Goal: Submit feedback/report problem: Submit feedback/report problem

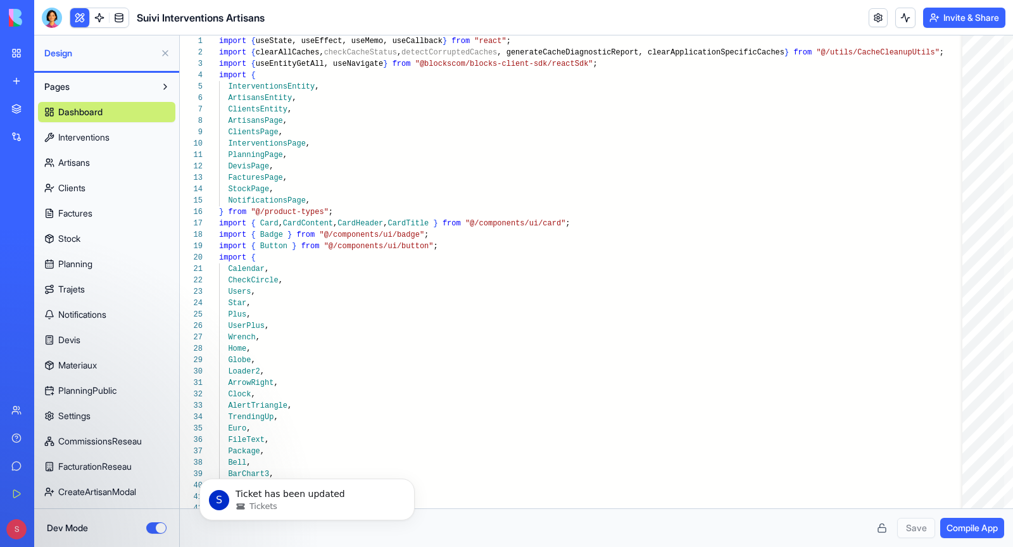
scroll to position [91, 0]
click at [261, 503] on span "Tickets" at bounding box center [263, 506] width 28 height 11
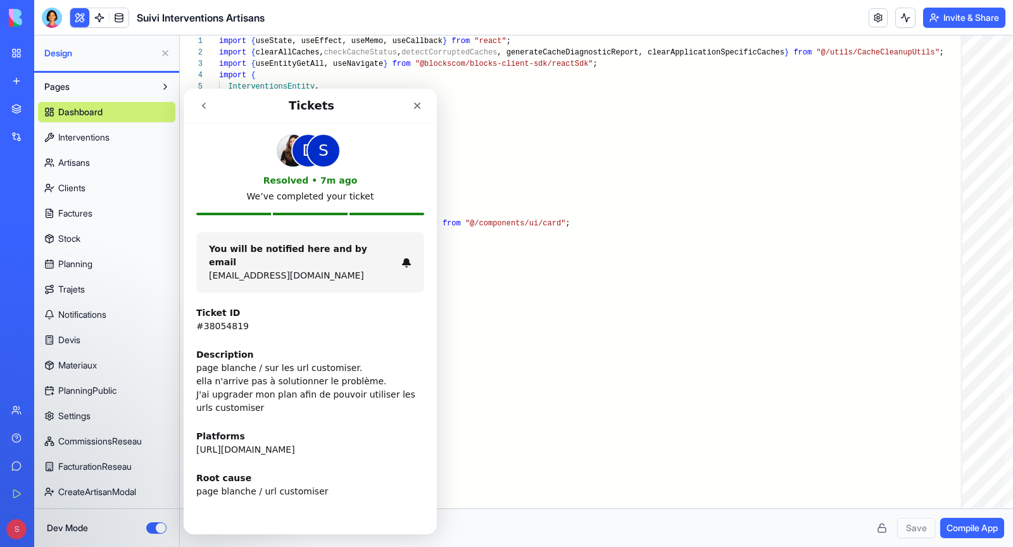
scroll to position [0, 0]
click at [295, 190] on p "We’ve completed your ticket" at bounding box center [310, 196] width 228 height 13
click at [204, 104] on icon "go back" at bounding box center [204, 106] width 10 height 10
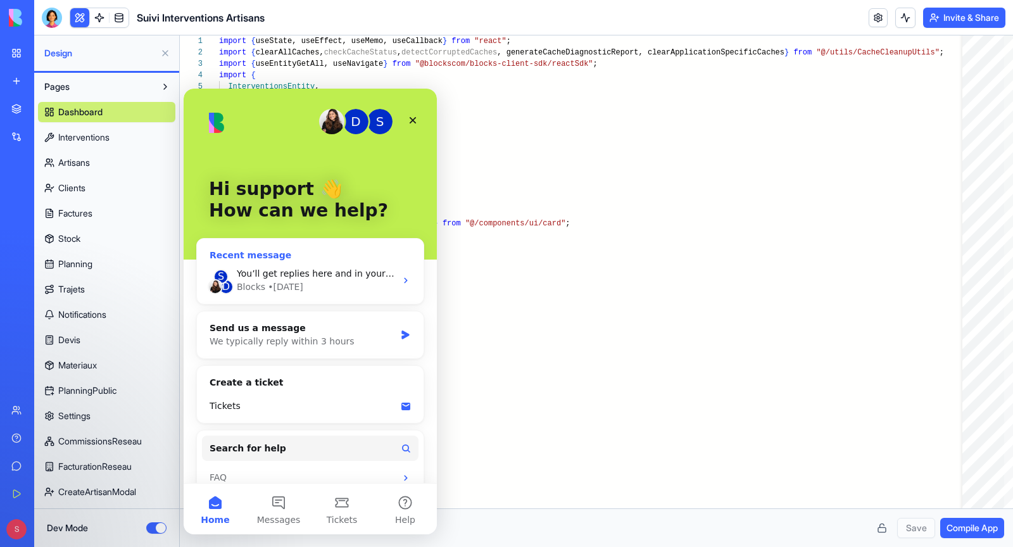
click at [304, 282] on div "Blocks • [DATE]" at bounding box center [316, 286] width 159 height 13
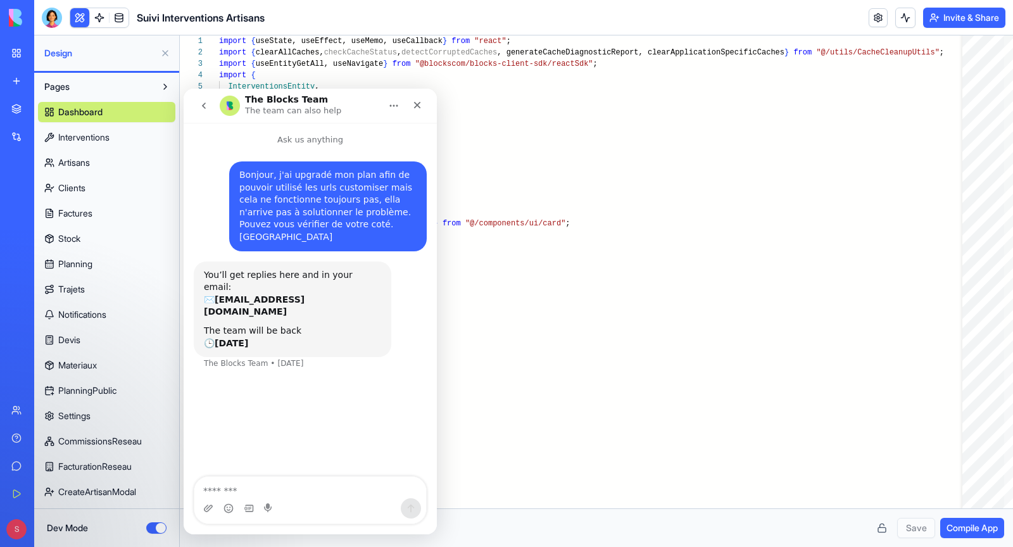
drag, startPoint x: 215, startPoint y: 275, endPoint x: 332, endPoint y: 268, distance: 117.3
click at [332, 269] on div "You’ll get replies here and in your email: ✉️ [EMAIL_ADDRESS][DOMAIN_NAME]" at bounding box center [292, 293] width 177 height 49
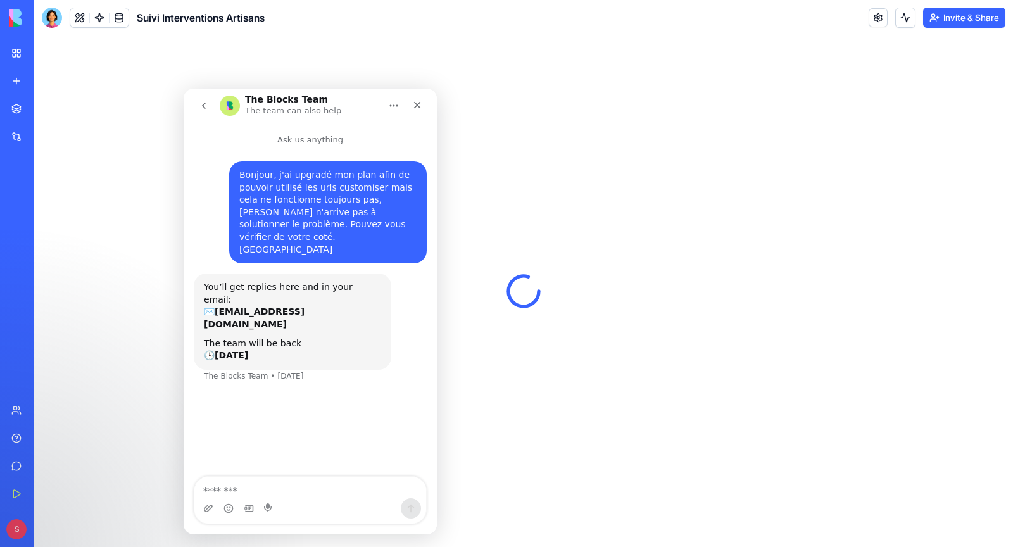
click at [206, 104] on icon "go back" at bounding box center [204, 106] width 10 height 10
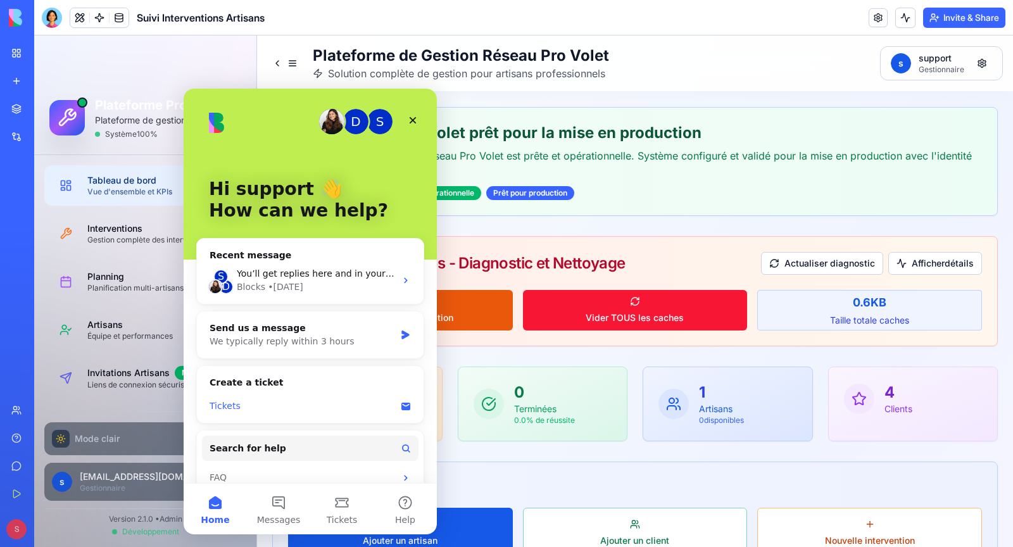
scroll to position [16, 0]
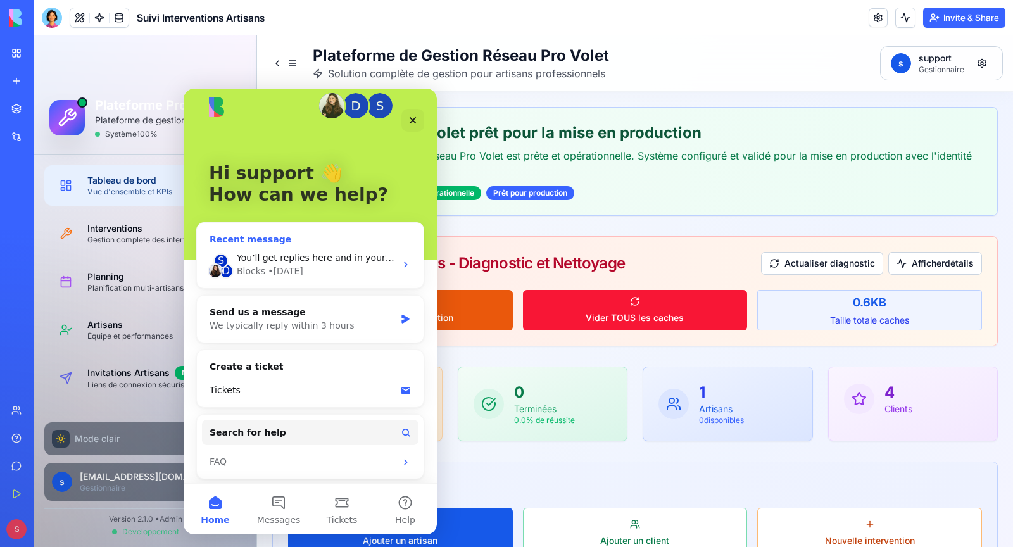
click at [321, 268] on div "Blocks • [DATE]" at bounding box center [316, 271] width 159 height 13
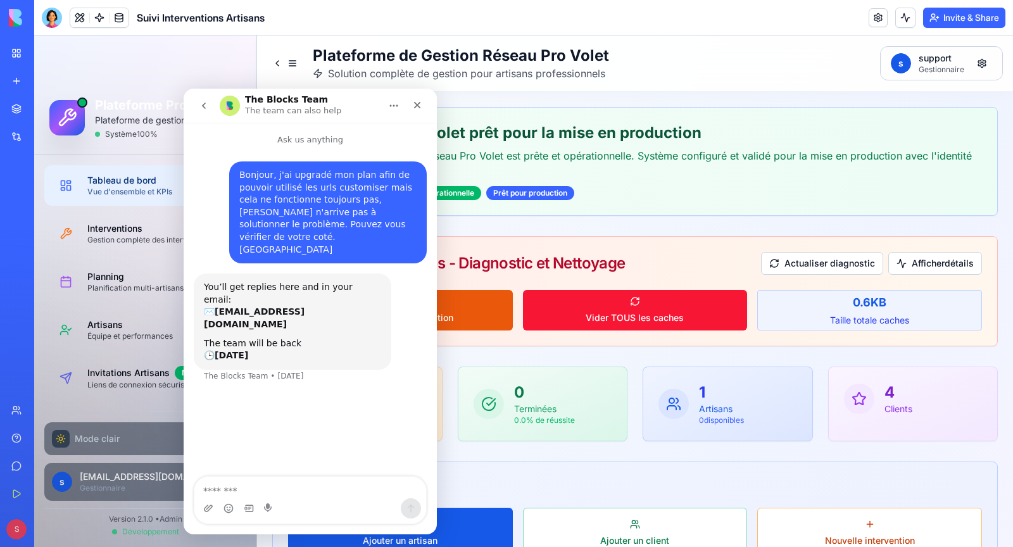
click at [198, 97] on button "go back" at bounding box center [204, 106] width 24 height 24
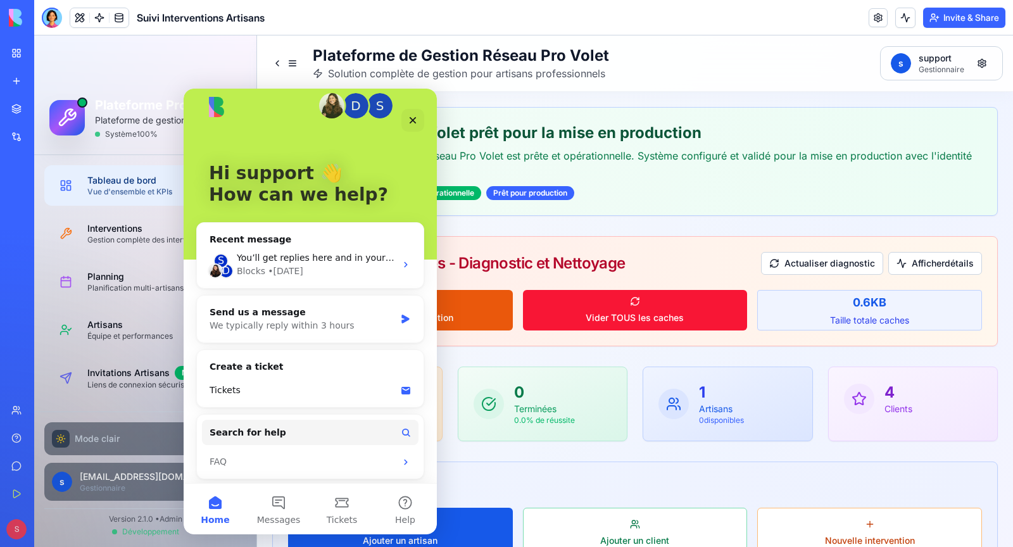
click at [334, 110] on img "Intercom messenger" at bounding box center [331, 105] width 25 height 25
click at [404, 117] on div "Close" at bounding box center [412, 120] width 23 height 23
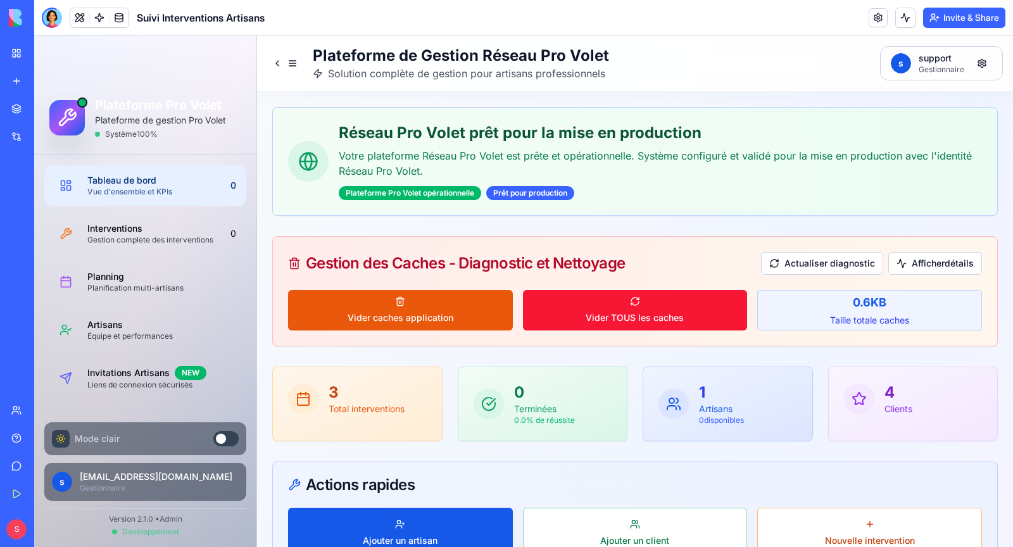
scroll to position [0, 0]
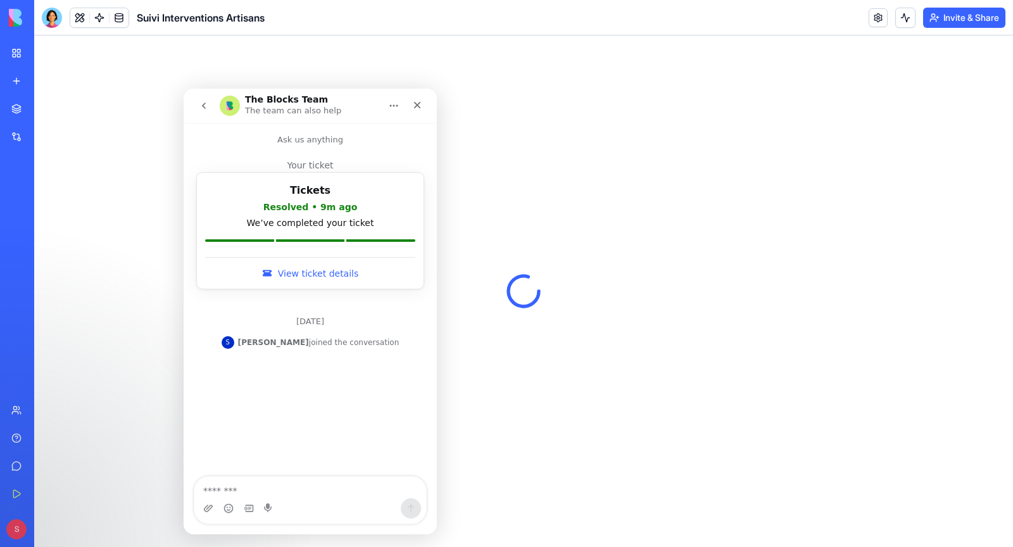
click at [311, 273] on link "View ticket details" at bounding box center [310, 273] width 210 height 32
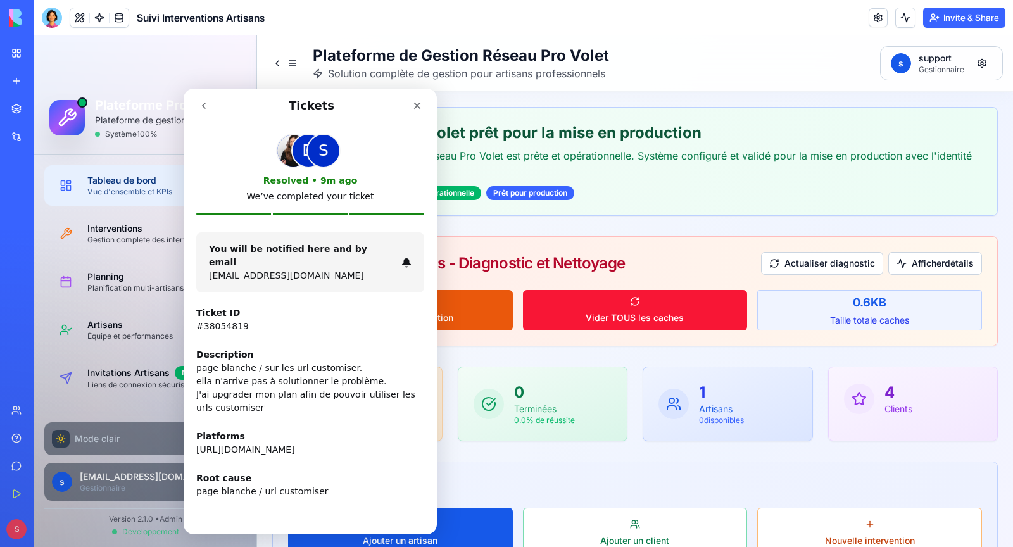
drag, startPoint x: 321, startPoint y: 181, endPoint x: 337, endPoint y: 181, distance: 16.5
click at [332, 181] on div "Resolved • 9m ago" at bounding box center [310, 180] width 228 height 13
click at [335, 269] on p "[EMAIL_ADDRESS][DOMAIN_NAME]" at bounding box center [302, 275] width 187 height 13
click at [404, 258] on icon "Intercom messenger" at bounding box center [406, 262] width 9 height 9
click at [199, 113] on button "go back" at bounding box center [204, 106] width 24 height 24
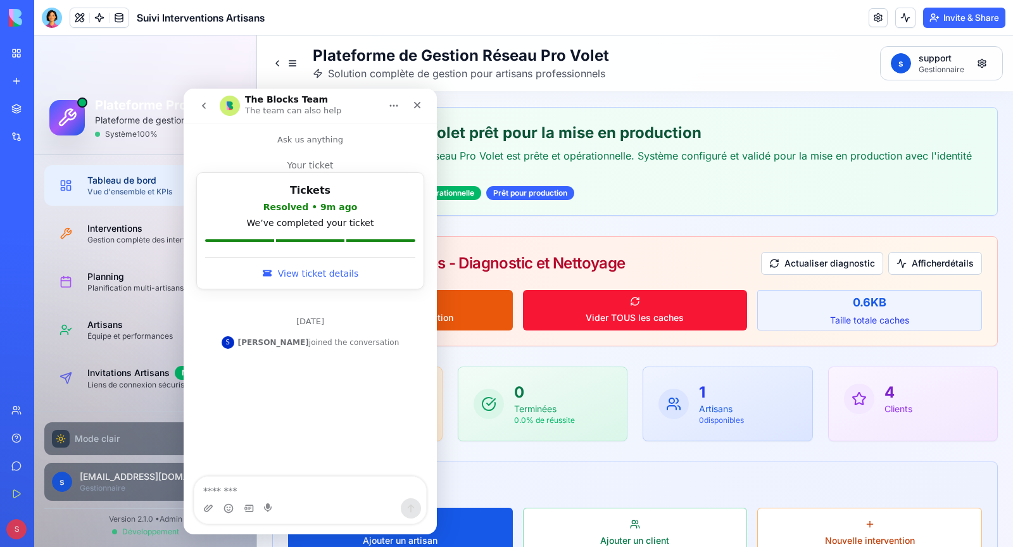
click at [233, 487] on textarea "Message…" at bounding box center [310, 488] width 232 height 22
type textarea "**********"
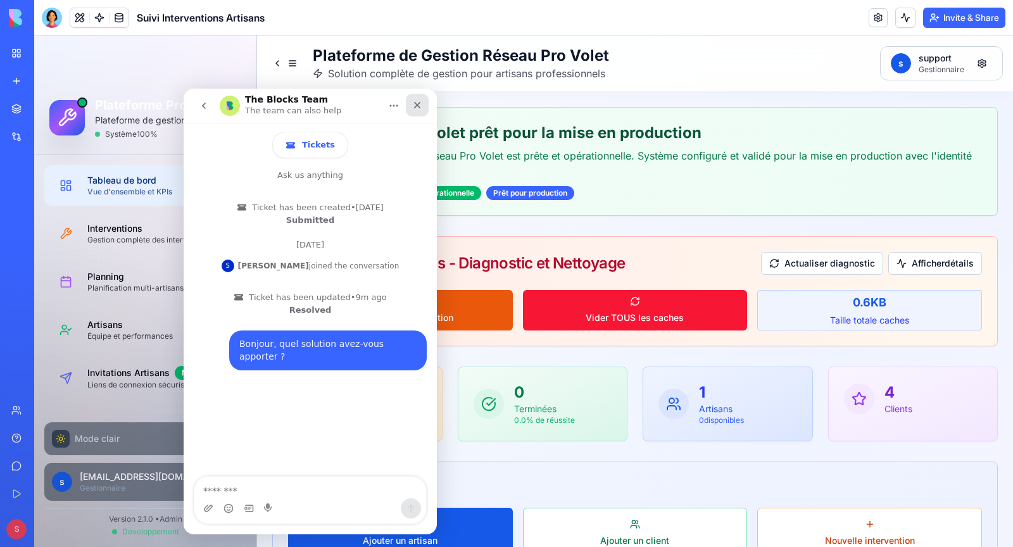
click at [415, 110] on icon "Close" at bounding box center [417, 105] width 10 height 10
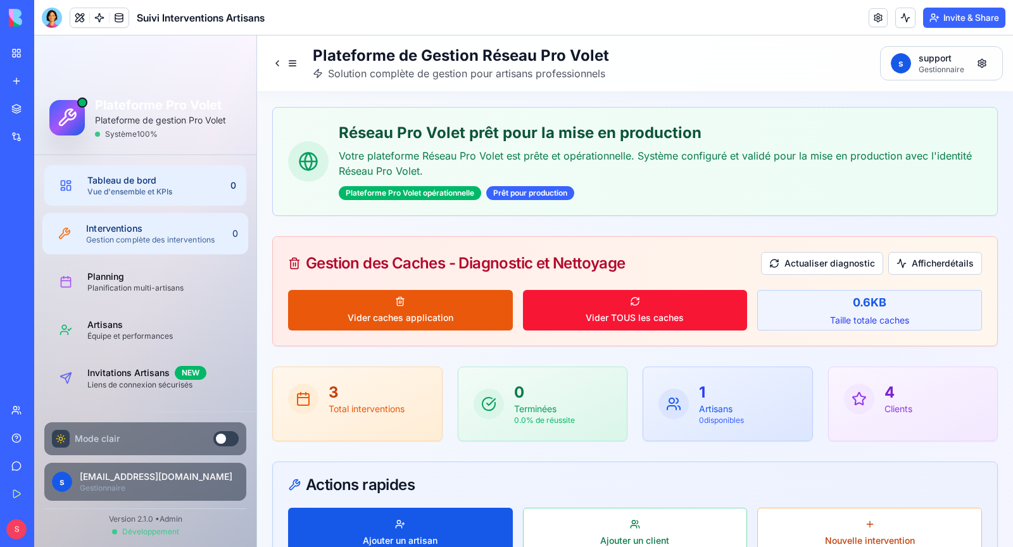
click at [169, 246] on link "Interventions Gestion complète des interventions 0" at bounding box center [145, 233] width 206 height 41
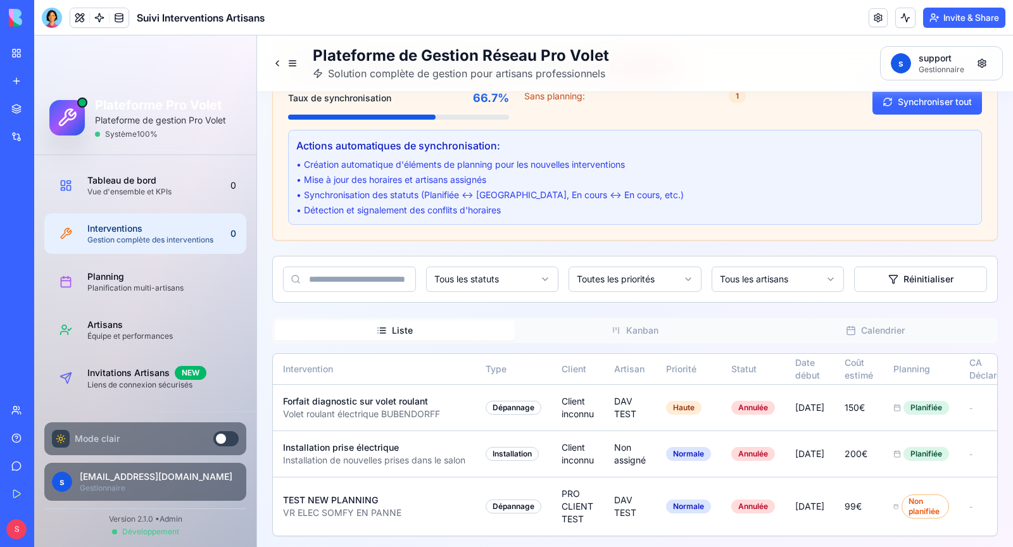
scroll to position [0, 91]
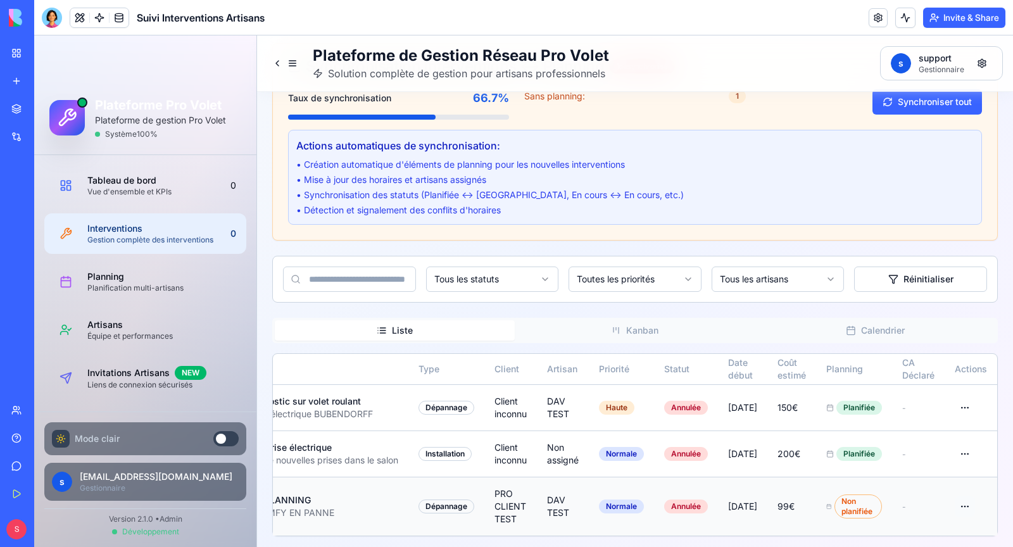
click at [966, 498] on html "Plateforme Pro Volet Plateforme de gestion Pro Volet Système 100 % Tableau de b…" at bounding box center [523, 215] width 979 height 671
click at [933, 496] on html "Plateforme Pro Volet Plateforme de gestion Pro Volet Système 100 % Tableau de b…" at bounding box center [523, 215] width 979 height 671
click at [967, 455] on html "Plateforme Pro Volet Plateforme de gestion Pro Volet Système 100 % Tableau de b…" at bounding box center [523, 215] width 979 height 671
click at [967, 407] on html "Plateforme Pro Volet Plateforme de gestion Pro Volet Système 100 % Tableau de b…" at bounding box center [523, 215] width 979 height 671
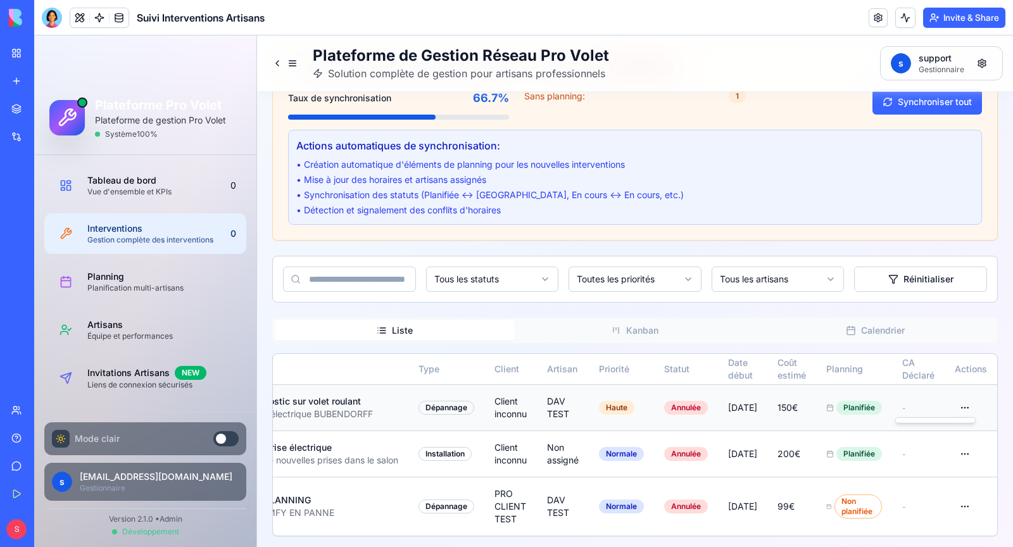
click at [967, 407] on html "Plateforme Pro Volet Plateforme de gestion Pro Volet Système 100 % Tableau de b…" at bounding box center [523, 215] width 979 height 671
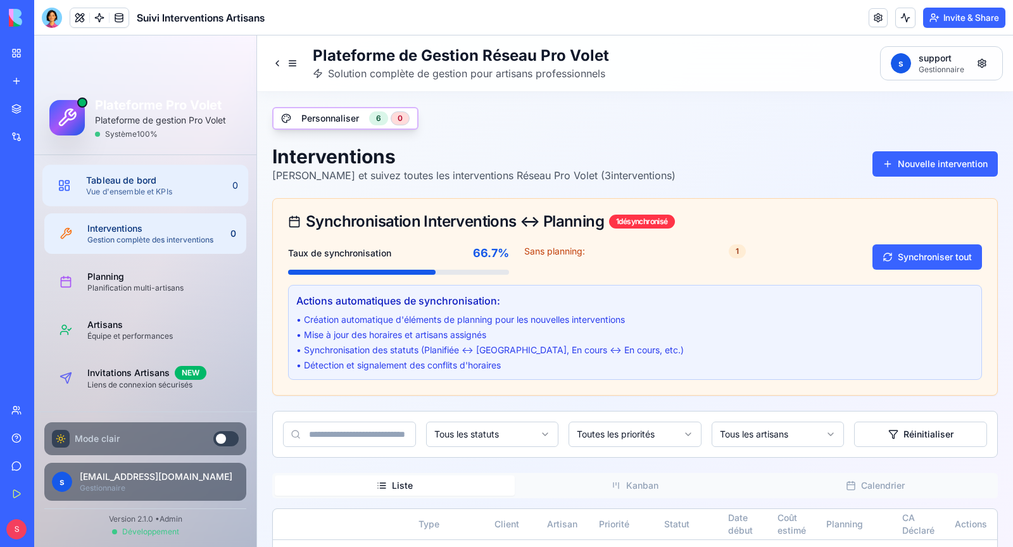
click at [152, 187] on div "Vue d'ensemble et KPIs" at bounding box center [153, 192] width 135 height 10
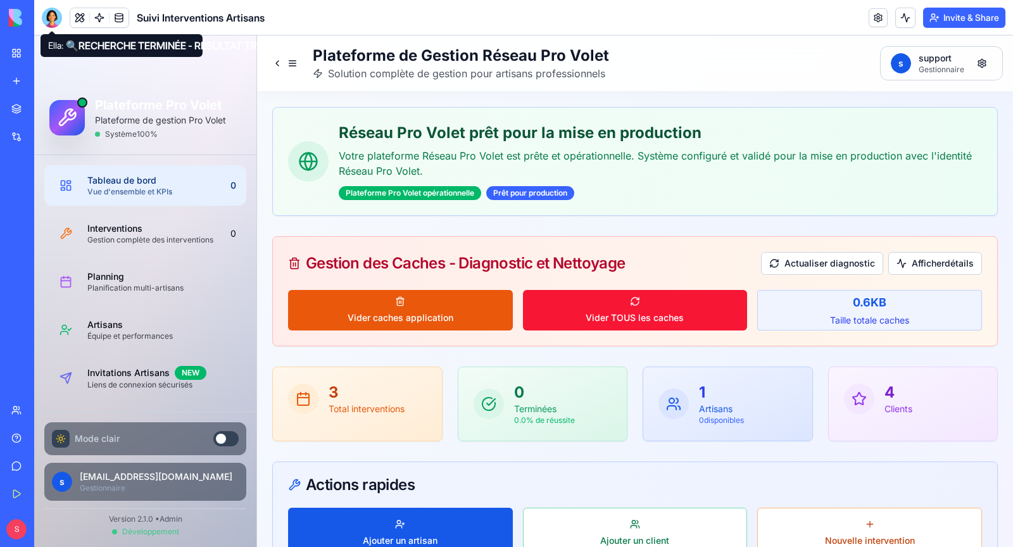
click at [46, 21] on div at bounding box center [52, 18] width 20 height 20
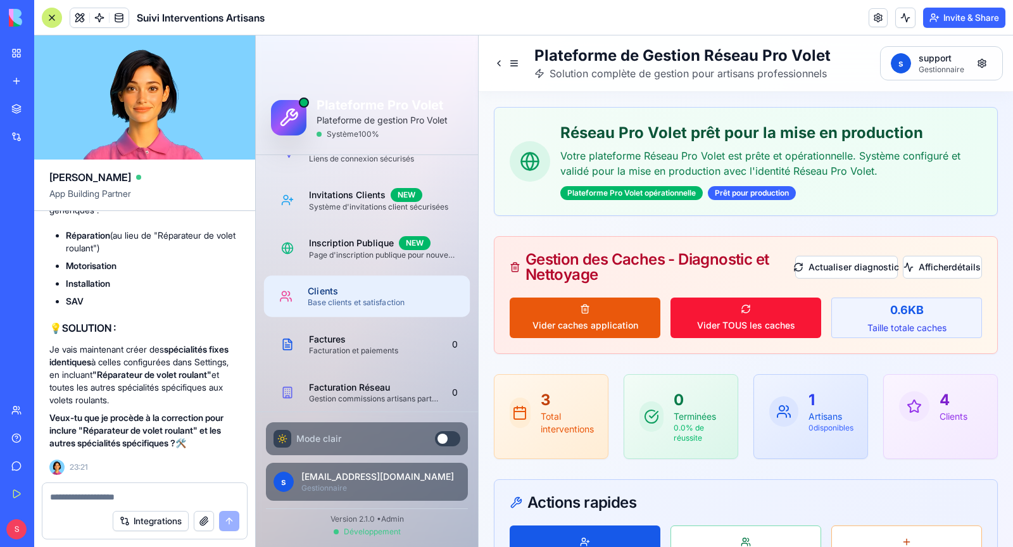
scroll to position [476, 0]
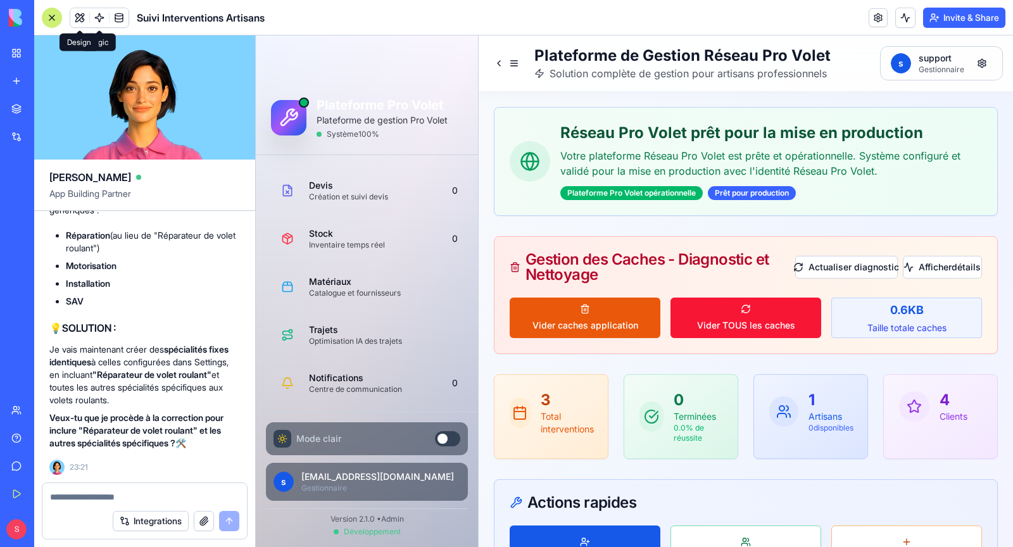
click at [77, 20] on button at bounding box center [79, 17] width 19 height 19
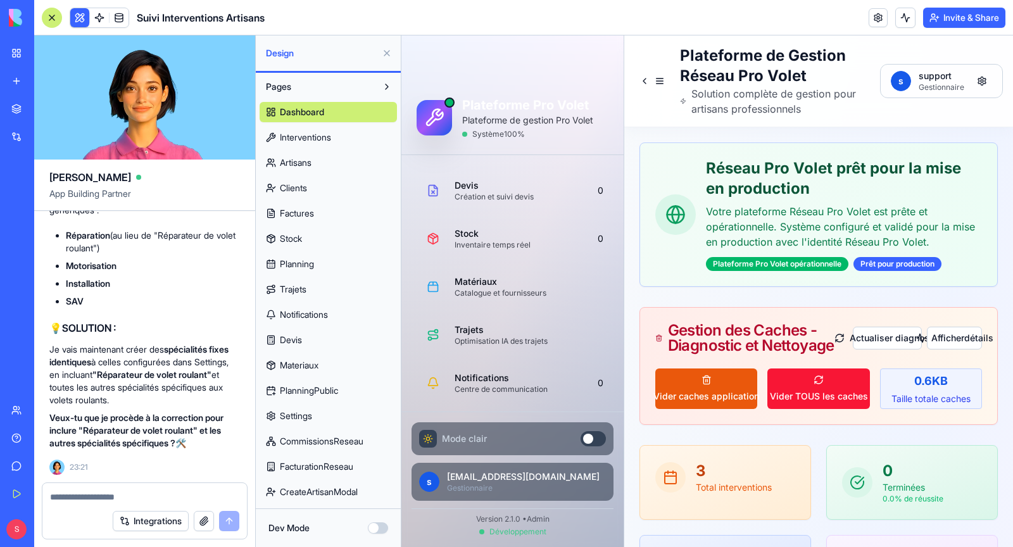
click at [330, 414] on link "Settings" at bounding box center [328, 416] width 137 height 20
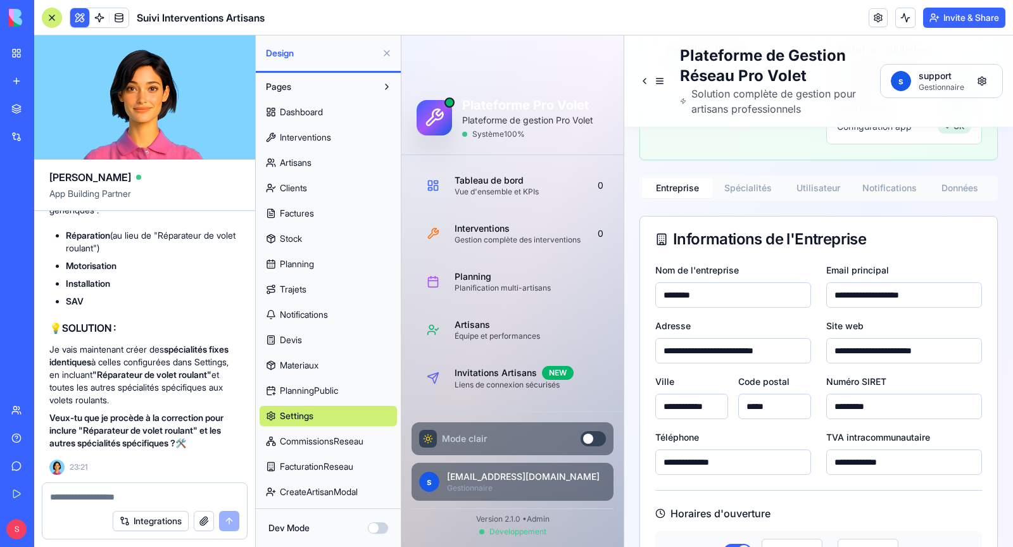
scroll to position [289, 0]
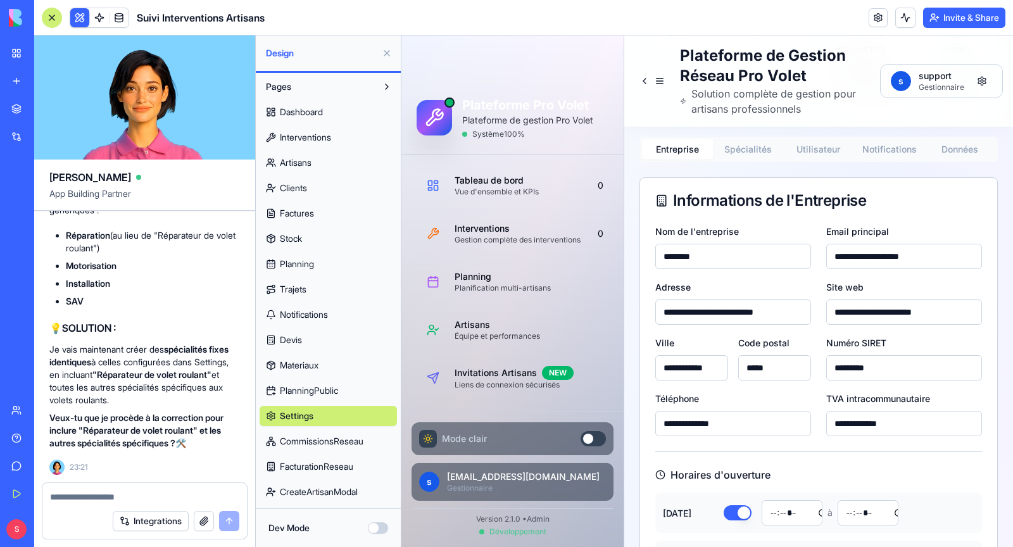
click at [738, 152] on button "Spécialités" at bounding box center [748, 149] width 71 height 20
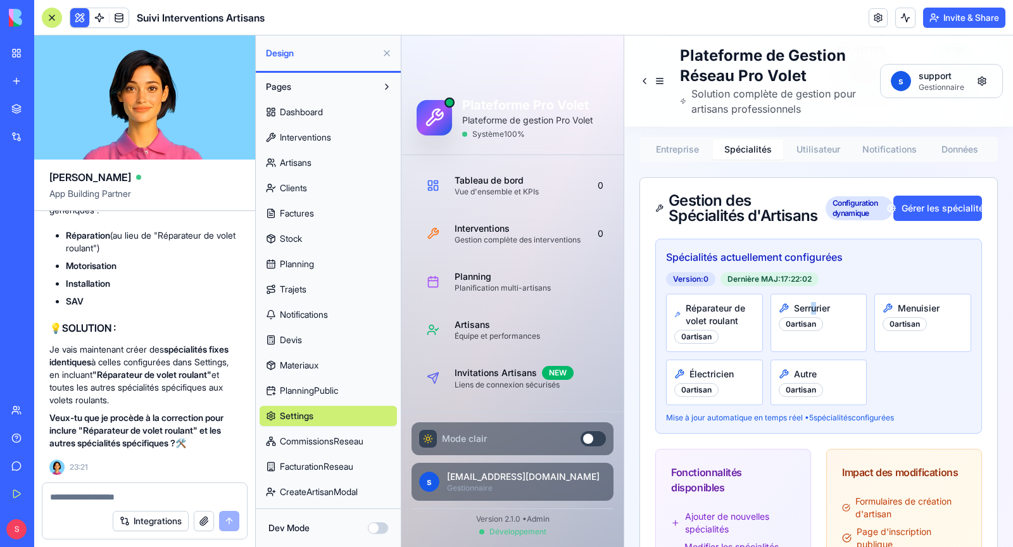
click at [813, 304] on span "Serrurier" at bounding box center [812, 308] width 36 height 13
click at [805, 303] on span "Serrurier" at bounding box center [812, 308] width 36 height 13
copy span "Serrurier"
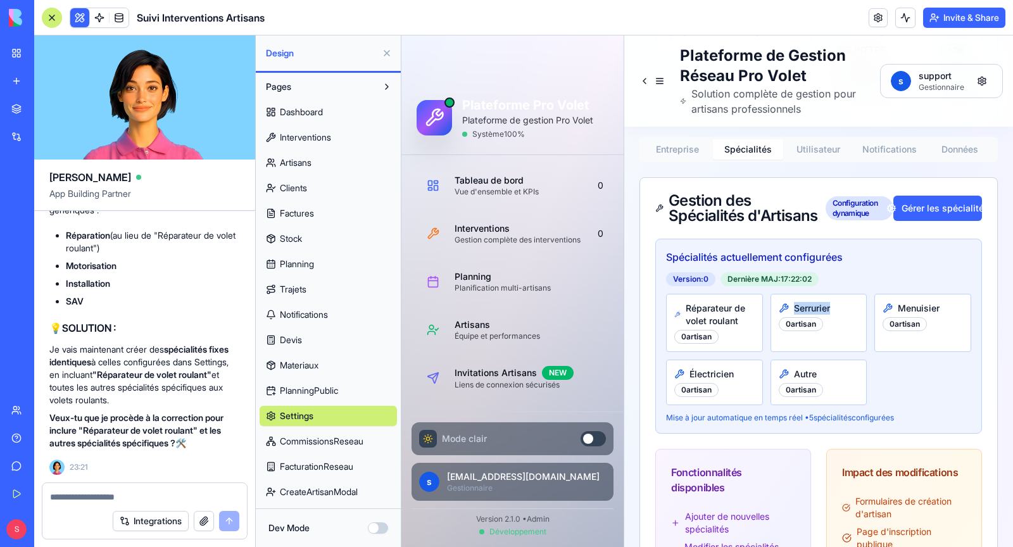
scroll to position [397118, 0]
copy span "cherche la spécialité réparateur de volet roulant dans le systeme"
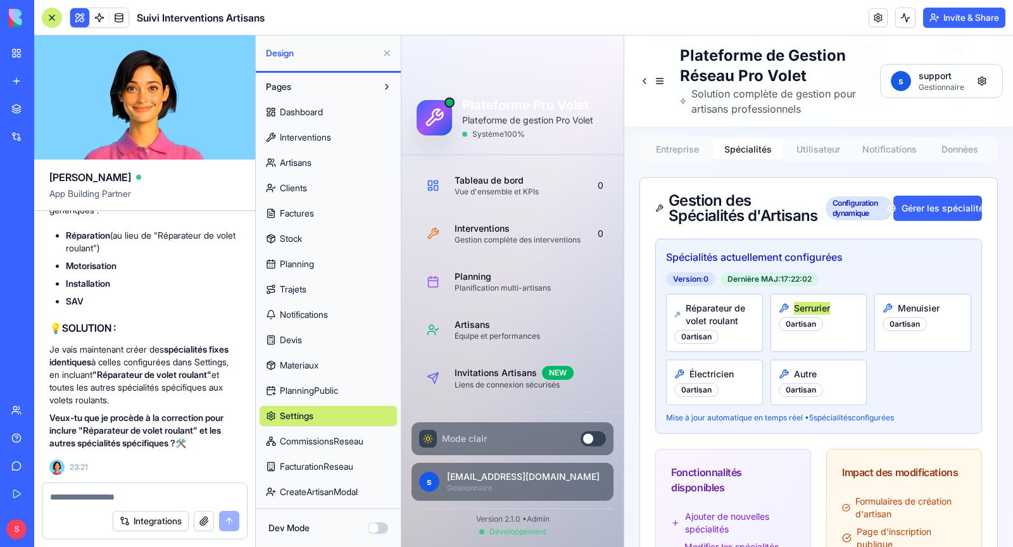
click at [103, 490] on div at bounding box center [144, 493] width 204 height 20
click at [94, 500] on textarea at bounding box center [144, 497] width 189 height 13
paste textarea "**********"
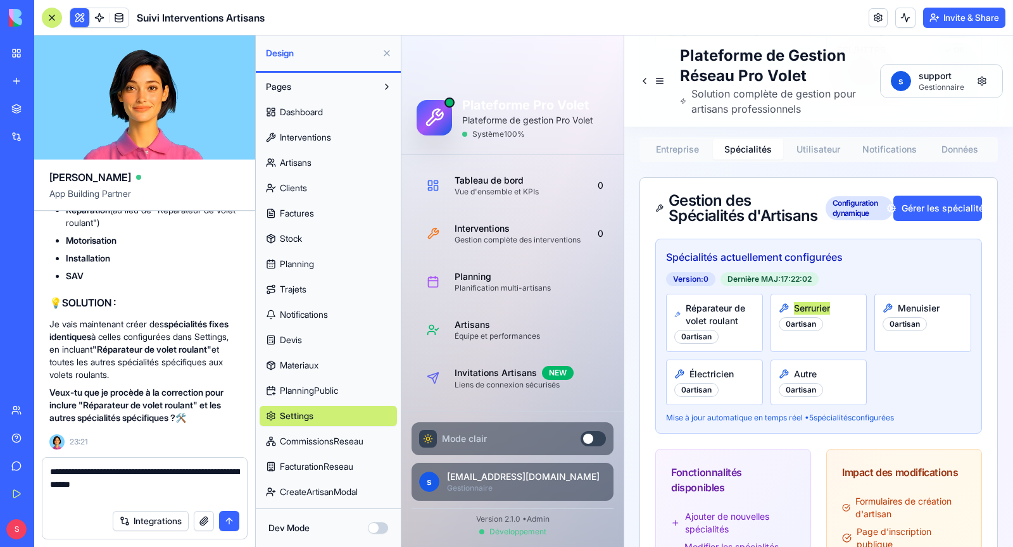
drag, startPoint x: 139, startPoint y: 472, endPoint x: 239, endPoint y: 472, distance: 99.4
click at [239, 472] on textarea "**********" at bounding box center [145, 484] width 190 height 38
click at [189, 473] on textarea "**********" at bounding box center [145, 484] width 190 height 38
click at [112, 491] on textarea "**********" at bounding box center [145, 484] width 190 height 38
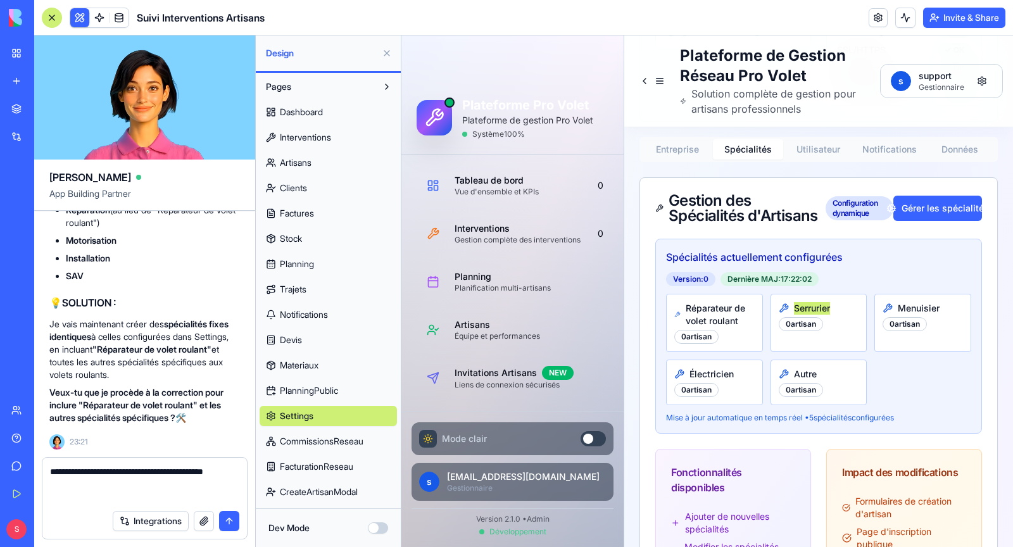
type textarea "**********"
click at [234, 529] on button "submit" at bounding box center [229, 521] width 20 height 20
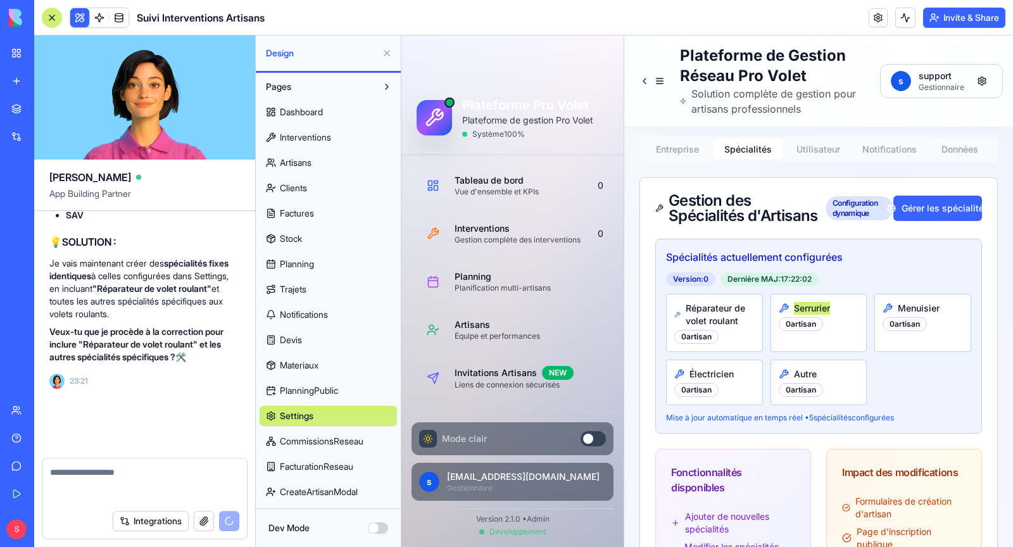
scroll to position [397741, 0]
